Goal: Task Accomplishment & Management: Manage account settings

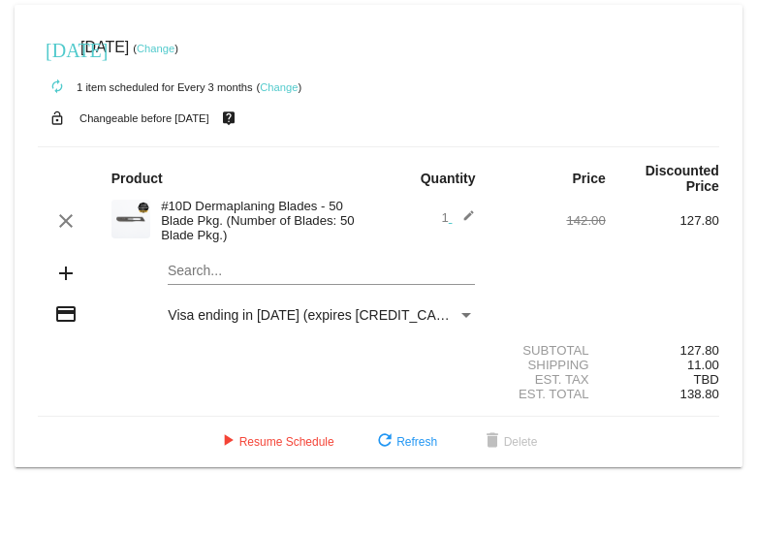
click at [292, 87] on link "Change" at bounding box center [279, 87] width 38 height 12
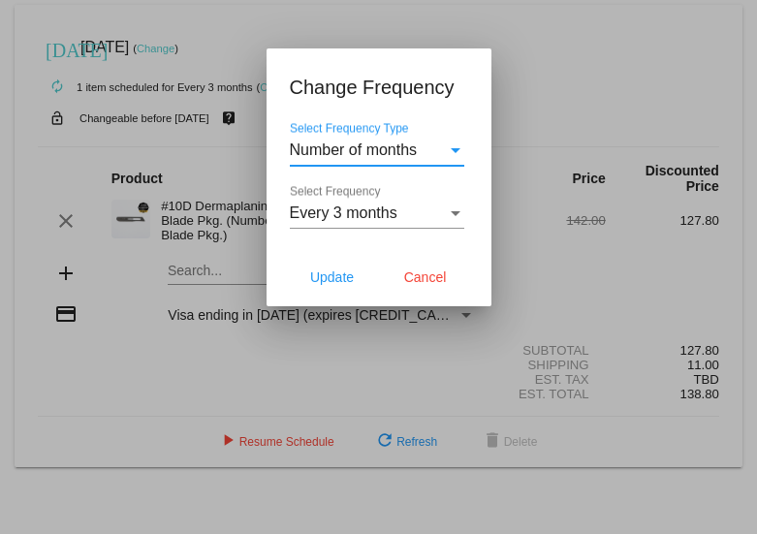
click at [427, 150] on div "Number of months" at bounding box center [368, 149] width 157 height 17
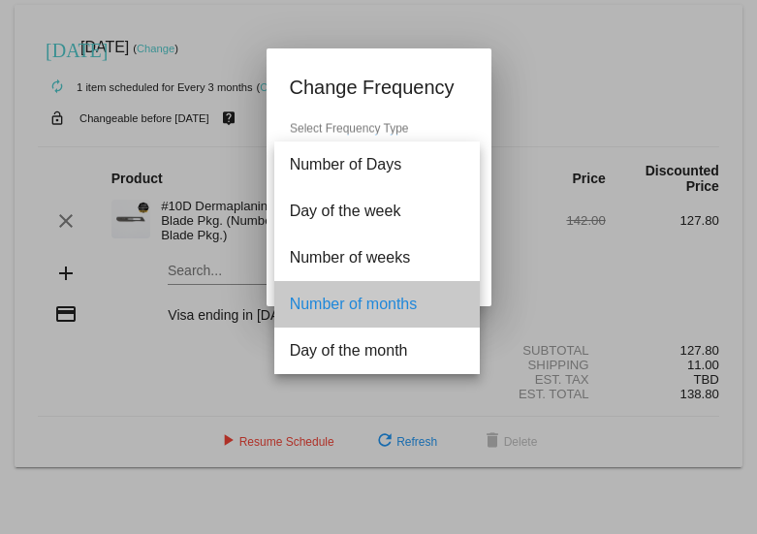
click at [410, 311] on span "Number of months" at bounding box center [377, 304] width 174 height 47
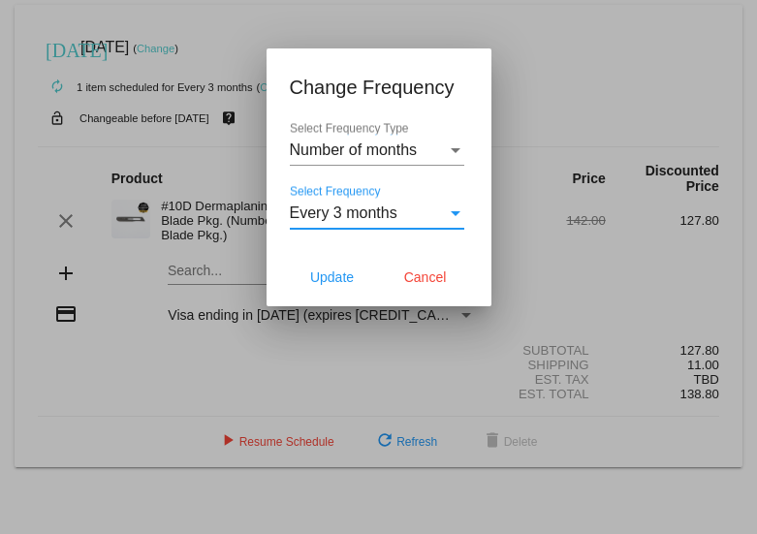
click at [445, 214] on div "Every 3 months" at bounding box center [368, 212] width 157 height 17
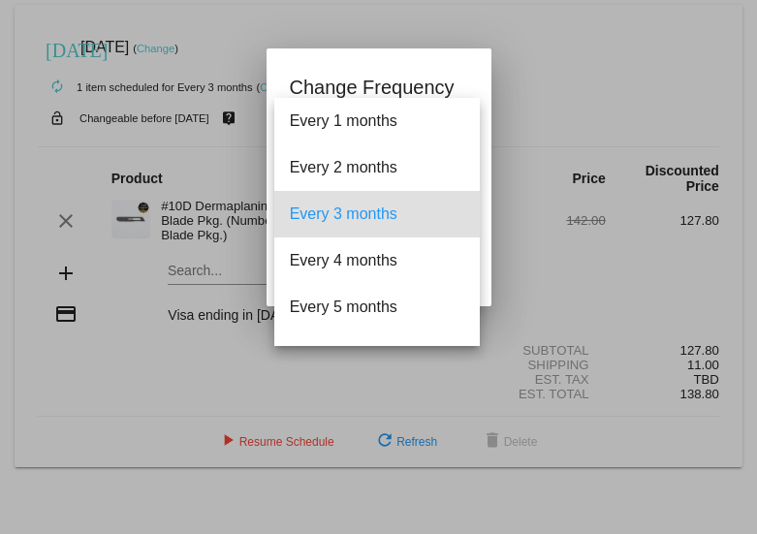
click at [533, 63] on div at bounding box center [378, 267] width 757 height 534
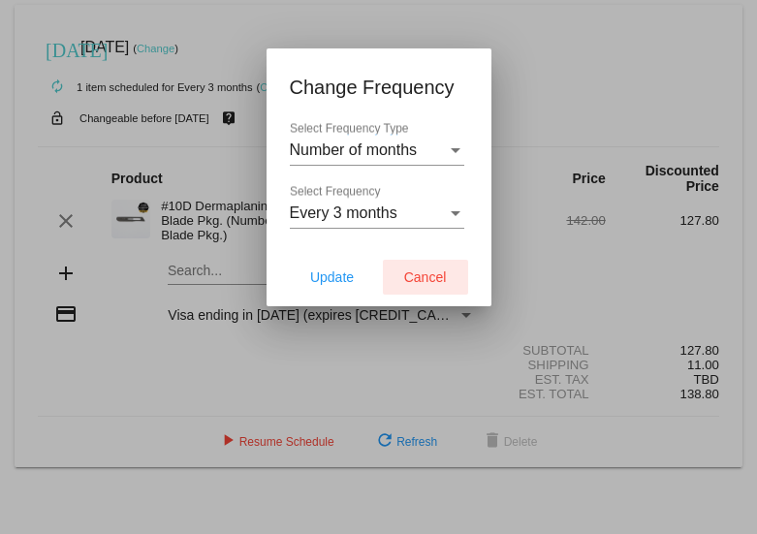
click at [418, 277] on span "Cancel" at bounding box center [425, 277] width 43 height 16
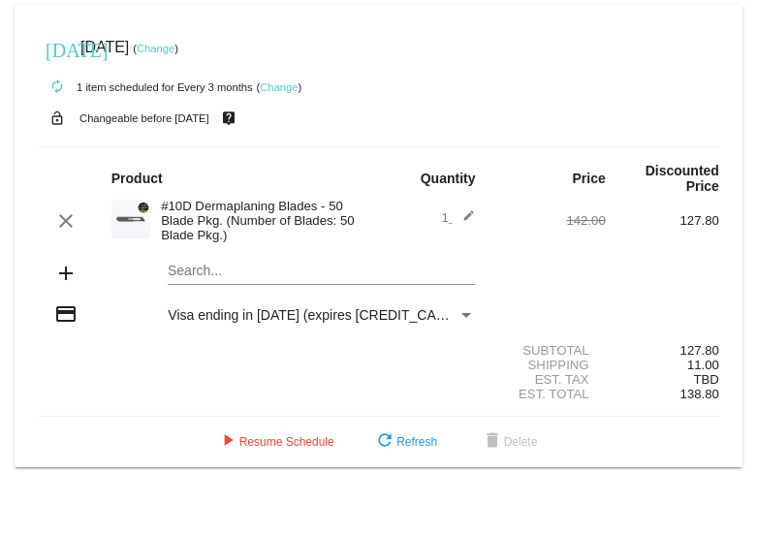
click at [174, 46] on link "Change" at bounding box center [156, 49] width 38 height 12
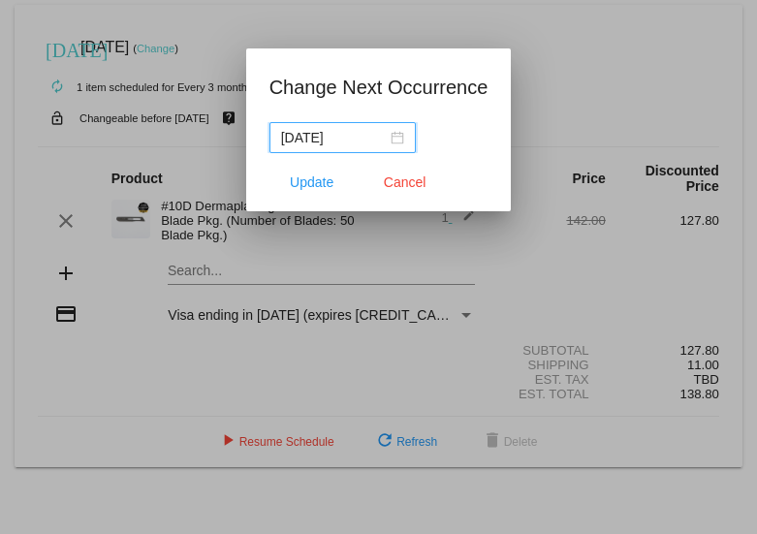
click at [342, 133] on input "[DATE]" at bounding box center [334, 137] width 106 height 21
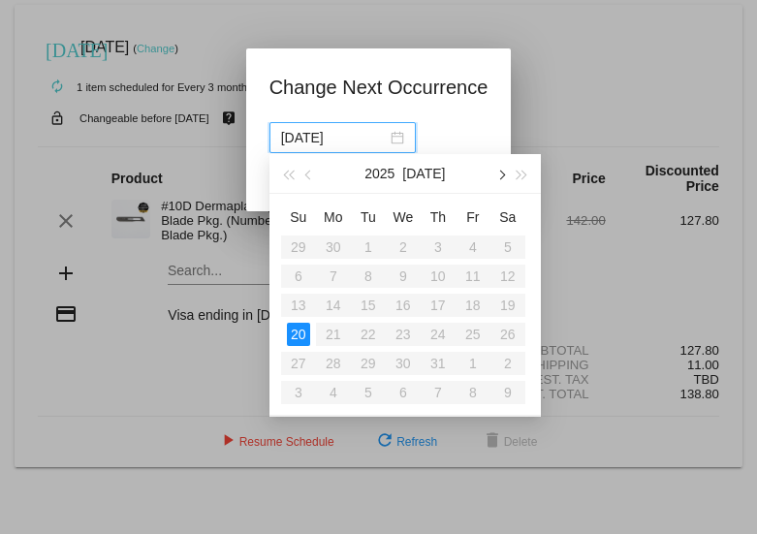
click at [502, 183] on button "button" at bounding box center [499, 173] width 21 height 39
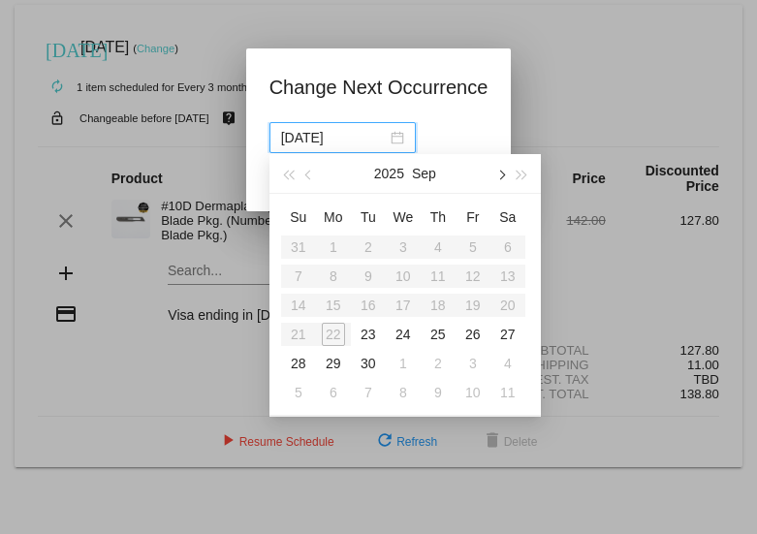
click at [502, 183] on button "button" at bounding box center [499, 173] width 21 height 39
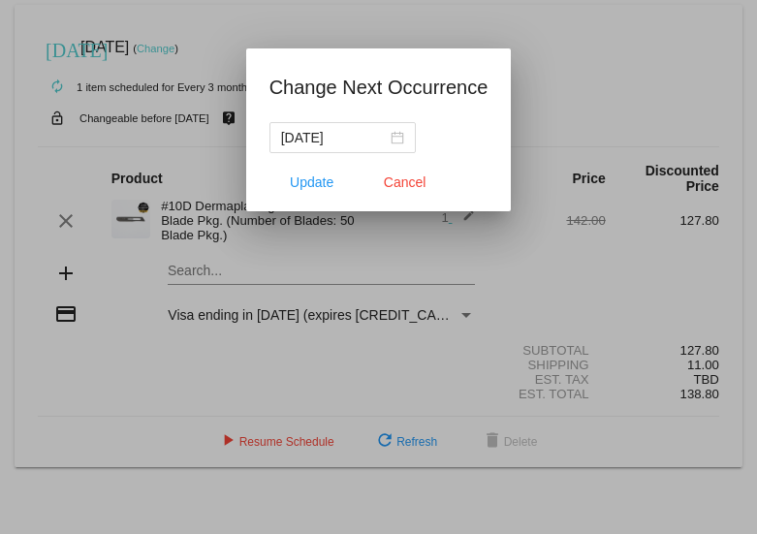
click at [575, 78] on div at bounding box center [378, 267] width 757 height 534
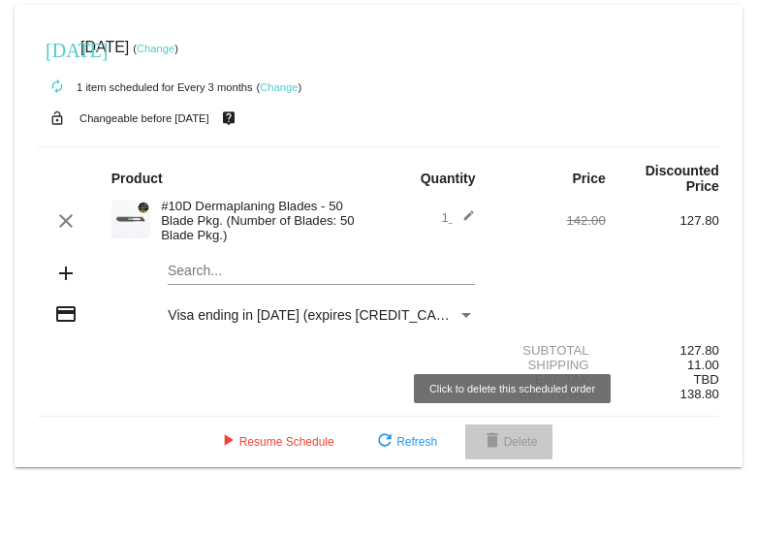
drag, startPoint x: 493, startPoint y: 443, endPoint x: 537, endPoint y: 446, distance: 43.7
click at [537, 446] on span "delete Delete" at bounding box center [509, 442] width 57 height 14
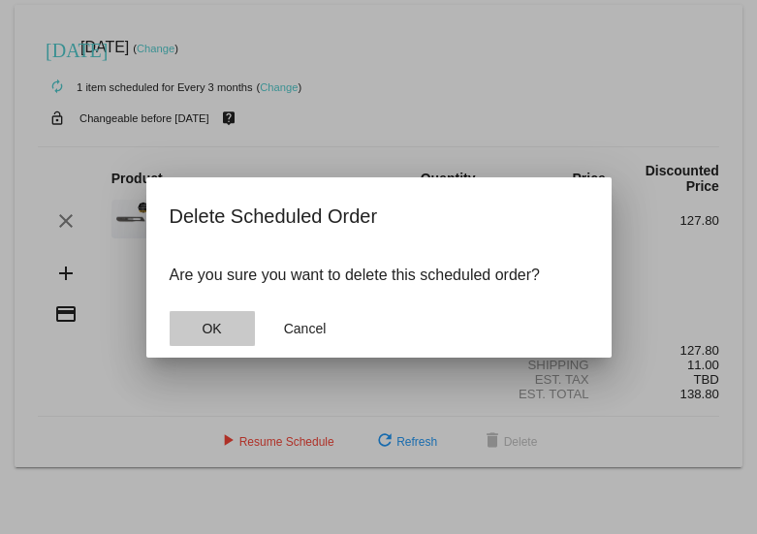
click at [232, 329] on button "OK" at bounding box center [212, 328] width 85 height 35
